Goal: Check status: Check status

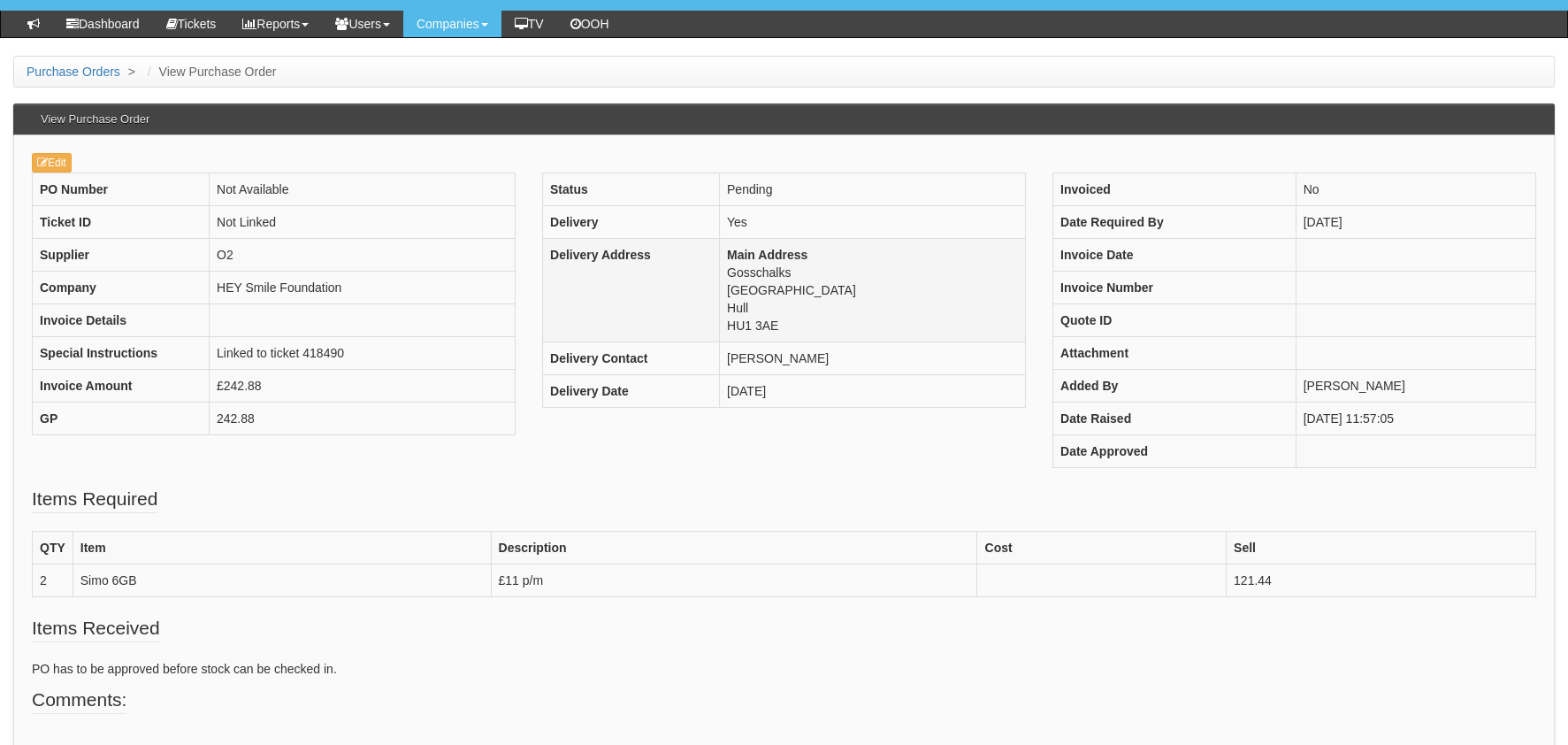
scroll to position [87, 0]
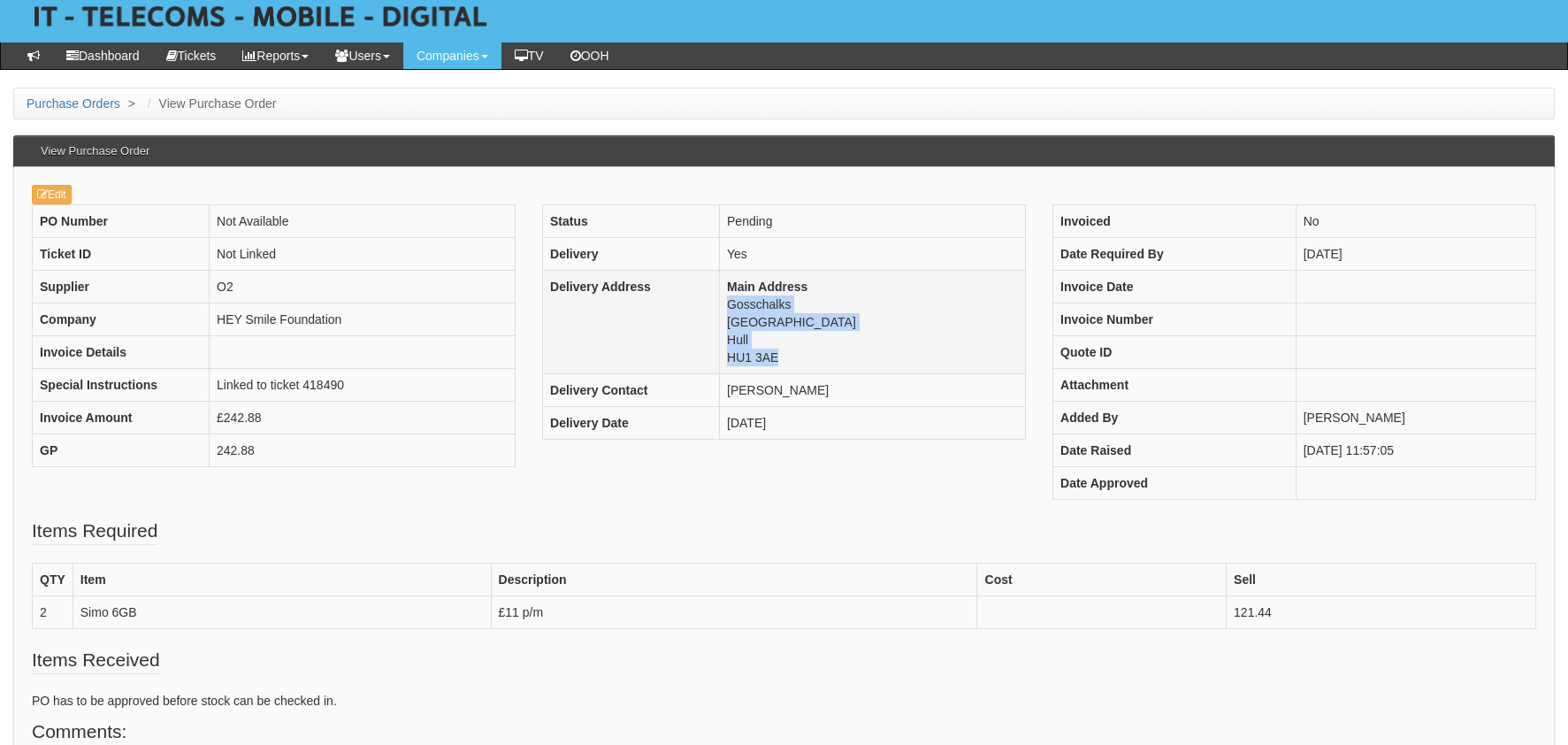
drag, startPoint x: 806, startPoint y: 369, endPoint x: 725, endPoint y: 309, distance: 100.8
click at [725, 309] on td "Main Address [STREET_ADDRESS]" at bounding box center [872, 322] width 306 height 103
drag, startPoint x: 725, startPoint y: 309, endPoint x: 771, endPoint y: 455, distance: 153.1
click at [771, 455] on div "Status Pending Delivery Yes Delivery Address Main Address [STREET_ADDRESS] Deli…" at bounding box center [784, 330] width 510 height 253
drag, startPoint x: 862, startPoint y: 351, endPoint x: 717, endPoint y: 304, distance: 152.4
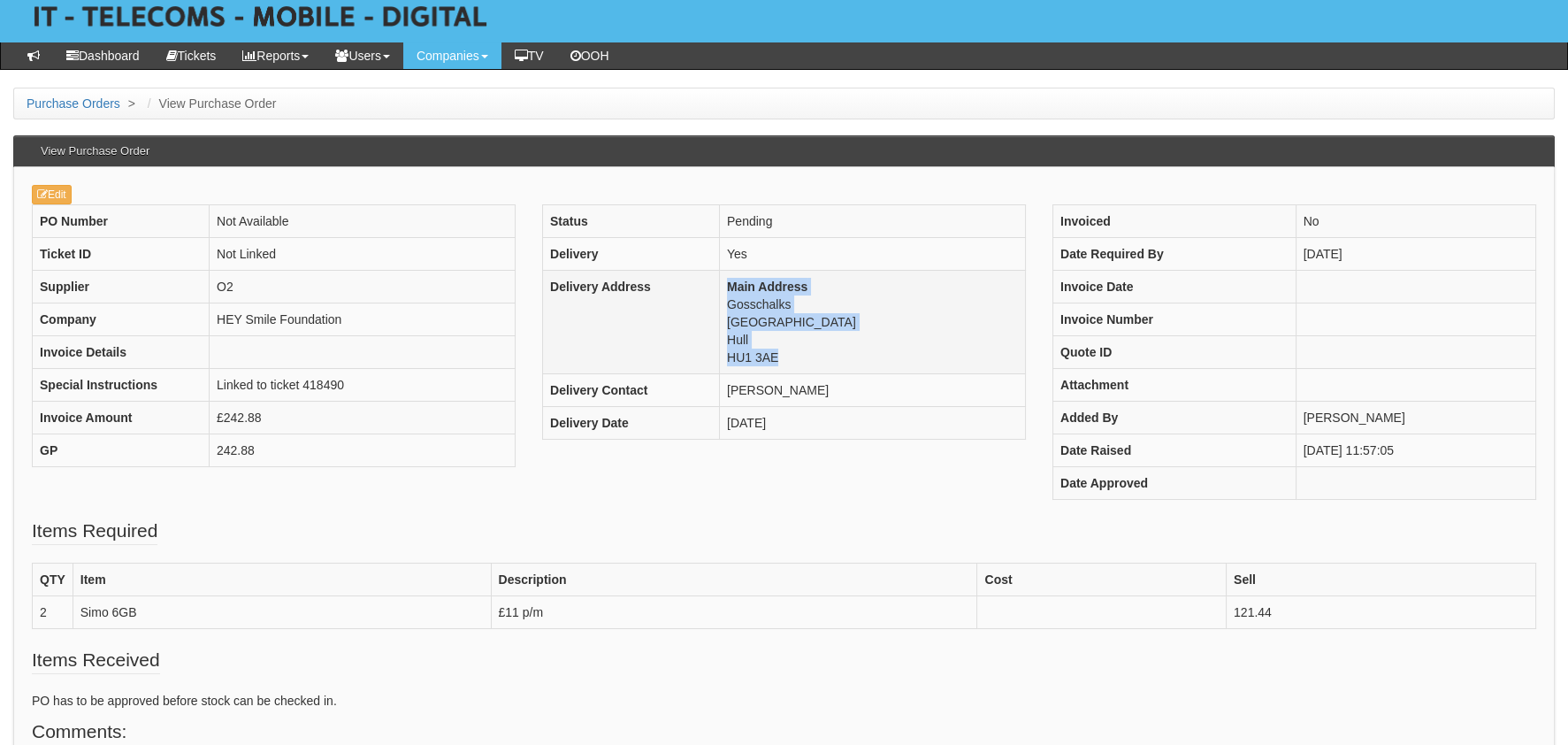
click at [717, 304] on tr "Delivery Address Main Address [STREET_ADDRESS]" at bounding box center [784, 322] width 483 height 103
drag, startPoint x: 717, startPoint y: 304, endPoint x: 696, endPoint y: 475, distance: 172.3
click at [696, 475] on div "PO Number Not Available Ticket ID Not Linked Supplier O2 Company HEY Smile Foun…" at bounding box center [784, 360] width 1531 height 313
